Goal: Task Accomplishment & Management: Manage account settings

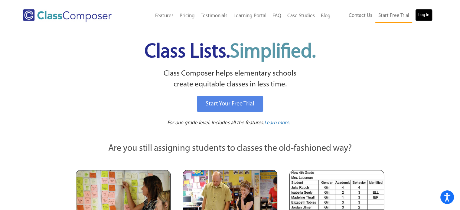
click at [428, 15] on link "Log In" at bounding box center [423, 15] width 17 height 12
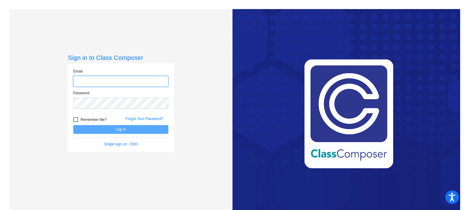
type input "[PERSON_NAME][EMAIL_ADDRESS][DOMAIN_NAME]"
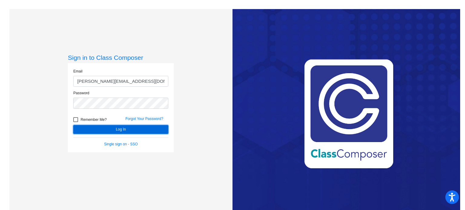
click at [109, 130] on button "Log In" at bounding box center [120, 129] width 95 height 9
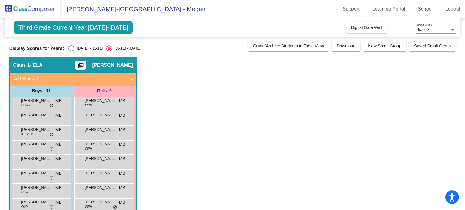
click at [66, 47] on div "Display Scores for Years: [DATE] - [DATE] [DATE] - [DATE]" at bounding box center [127, 48] width 236 height 6
click at [74, 47] on div "[DATE] - [DATE]" at bounding box center [88, 48] width 28 height 5
click at [71, 51] on input "[DATE] - [DATE]" at bounding box center [71, 51] width 0 height 0
radio input "true"
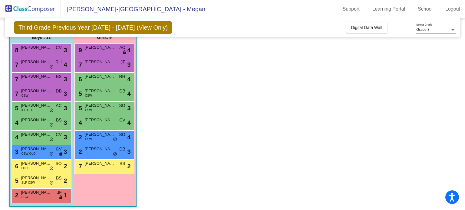
scroll to position [56, 0]
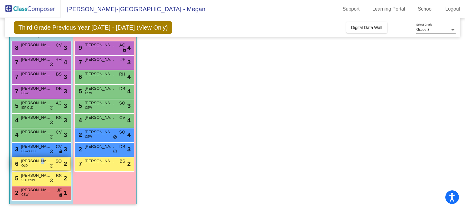
click at [38, 161] on span "[PERSON_NAME]" at bounding box center [36, 161] width 30 height 6
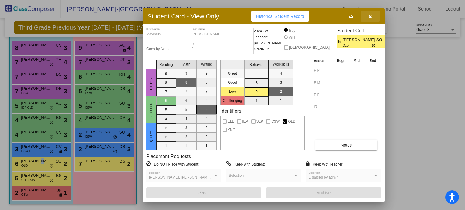
click at [371, 17] on icon "button" at bounding box center [369, 17] width 3 height 4
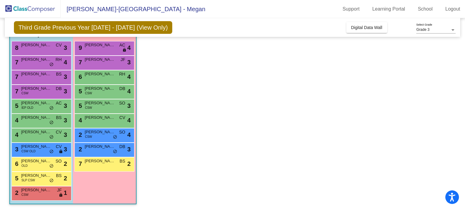
click at [272, 105] on app-classroom "Class 1 - ELA picture_as_pdf [PERSON_NAME] Add Student First Name Last Name Stu…" at bounding box center [232, 106] width 446 height 209
